Goal: Information Seeking & Learning: Check status

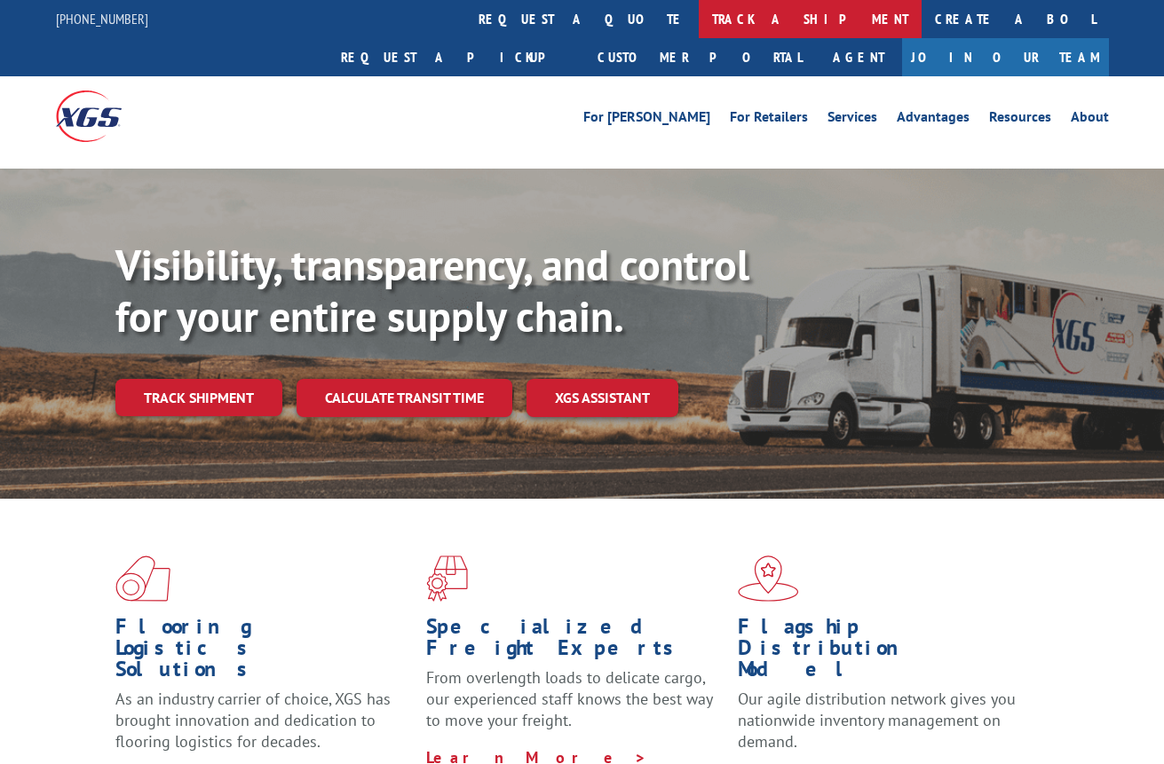
click at [699, 18] on link "track a shipment" at bounding box center [810, 19] width 223 height 38
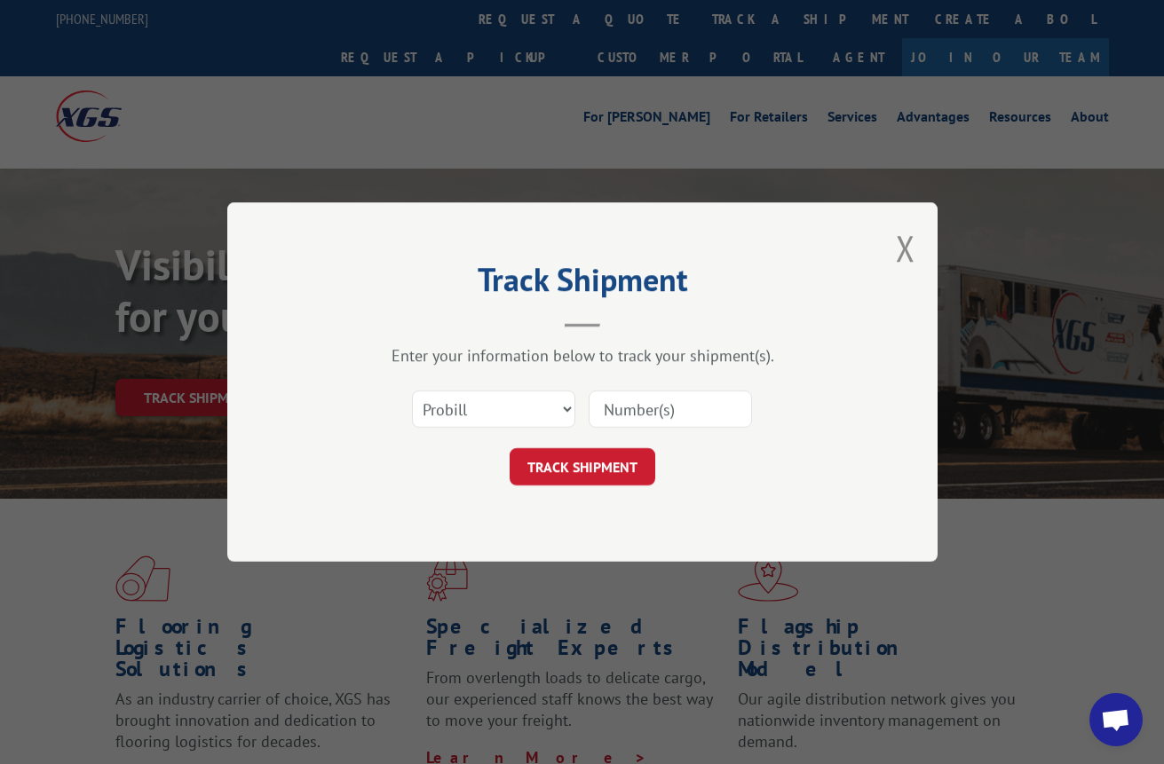
click at [591, 407] on input at bounding box center [670, 409] width 163 height 37
paste input "17477829"
click at [635, 408] on input "17477829" at bounding box center [670, 409] width 163 height 37
type input "17477829"
click at [615, 460] on button "TRACK SHIPMENT" at bounding box center [583, 466] width 146 height 37
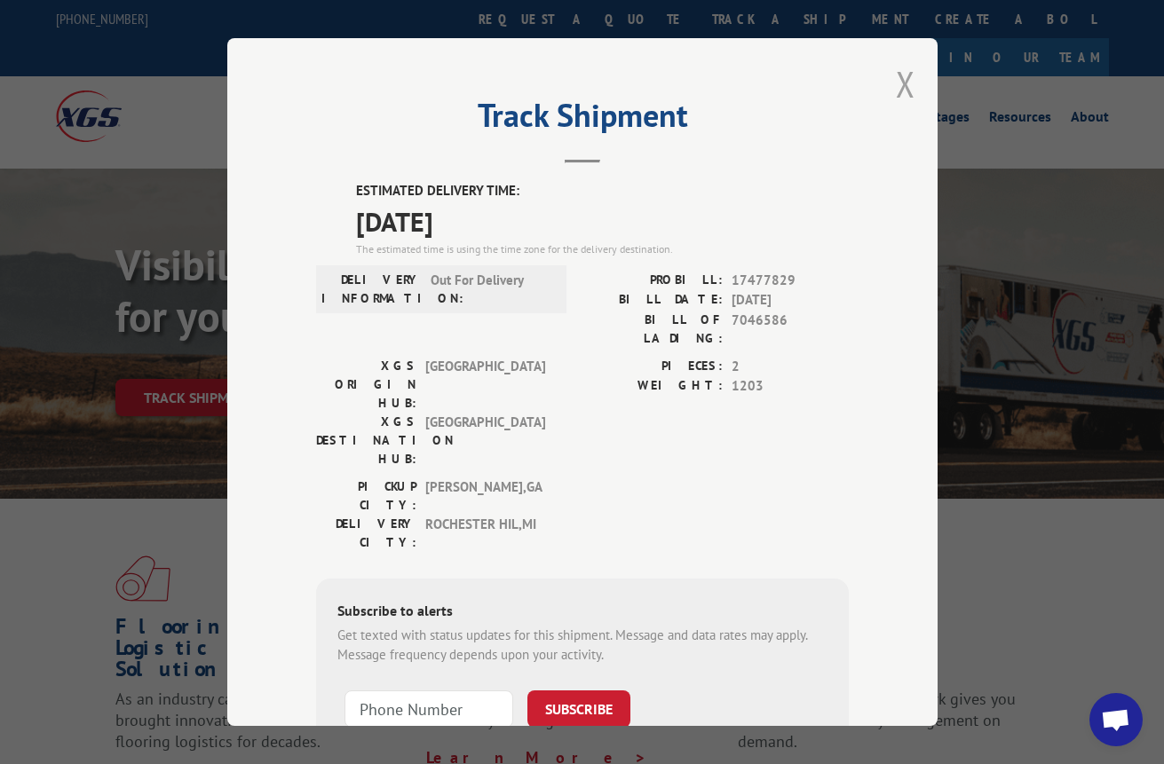
click at [897, 73] on button "Close modal" at bounding box center [906, 83] width 20 height 47
